Goal: Navigation & Orientation: Find specific page/section

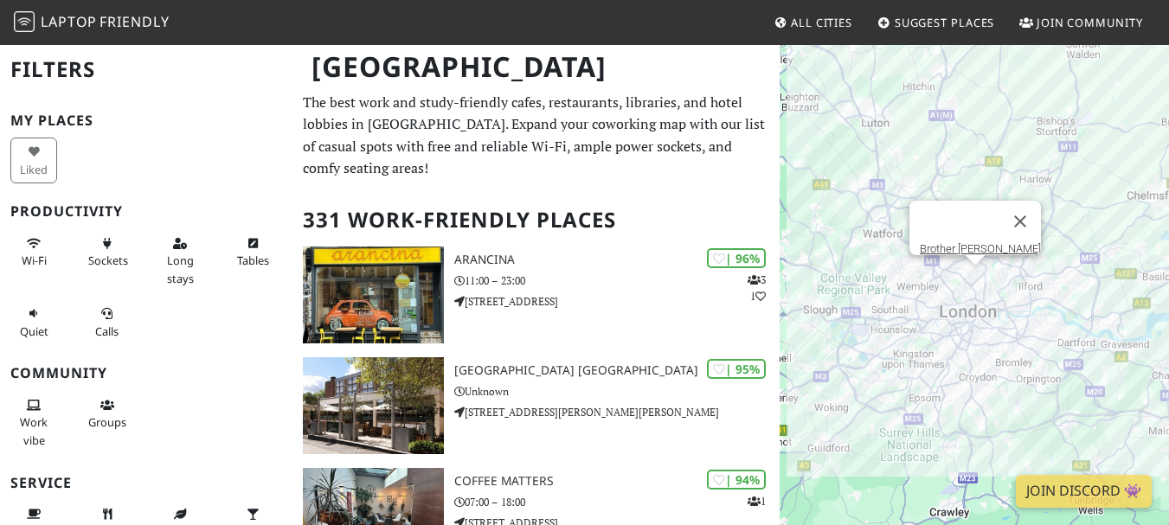
scroll to position [1279, 0]
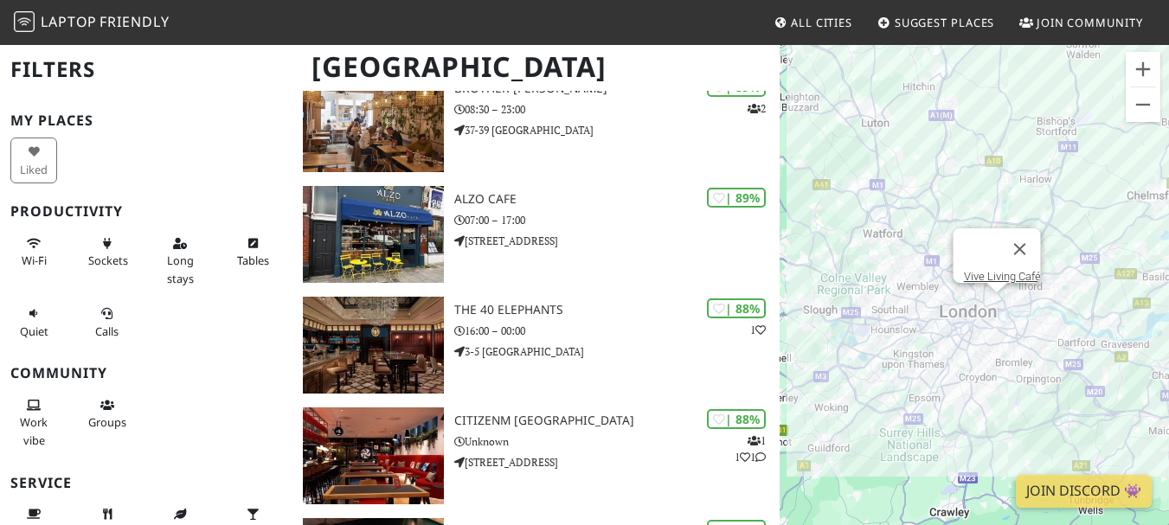
click at [989, 287] on div at bounding box center [996, 288] width 22 height 10
click at [977, 324] on div "I Love Coffee" at bounding box center [974, 305] width 389 height 525
click at [973, 294] on link "I Love Coffee" at bounding box center [971, 300] width 63 height 13
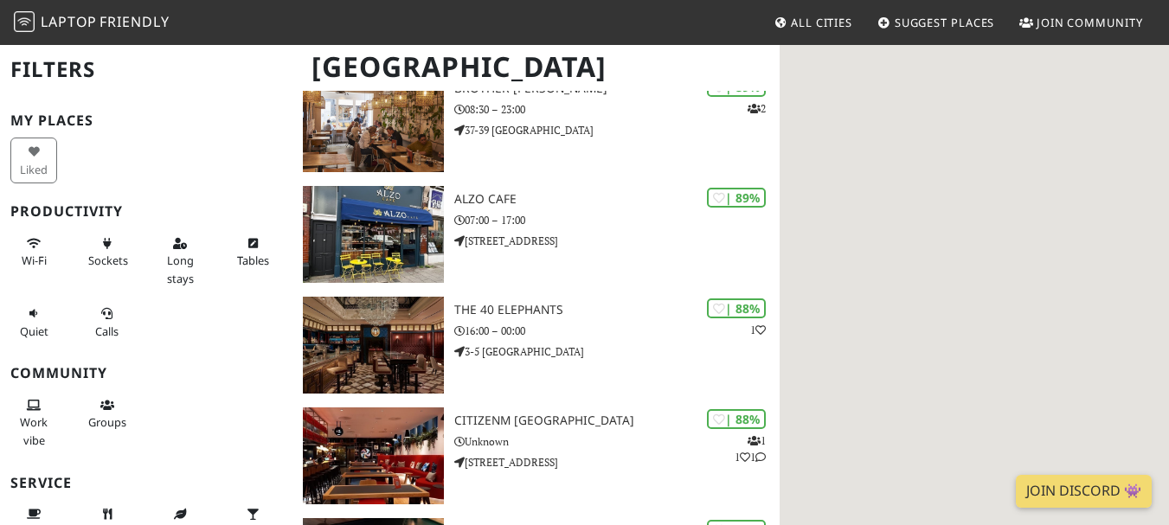
scroll to position [1279, 0]
